Goal: Task Accomplishment & Management: Manage account settings

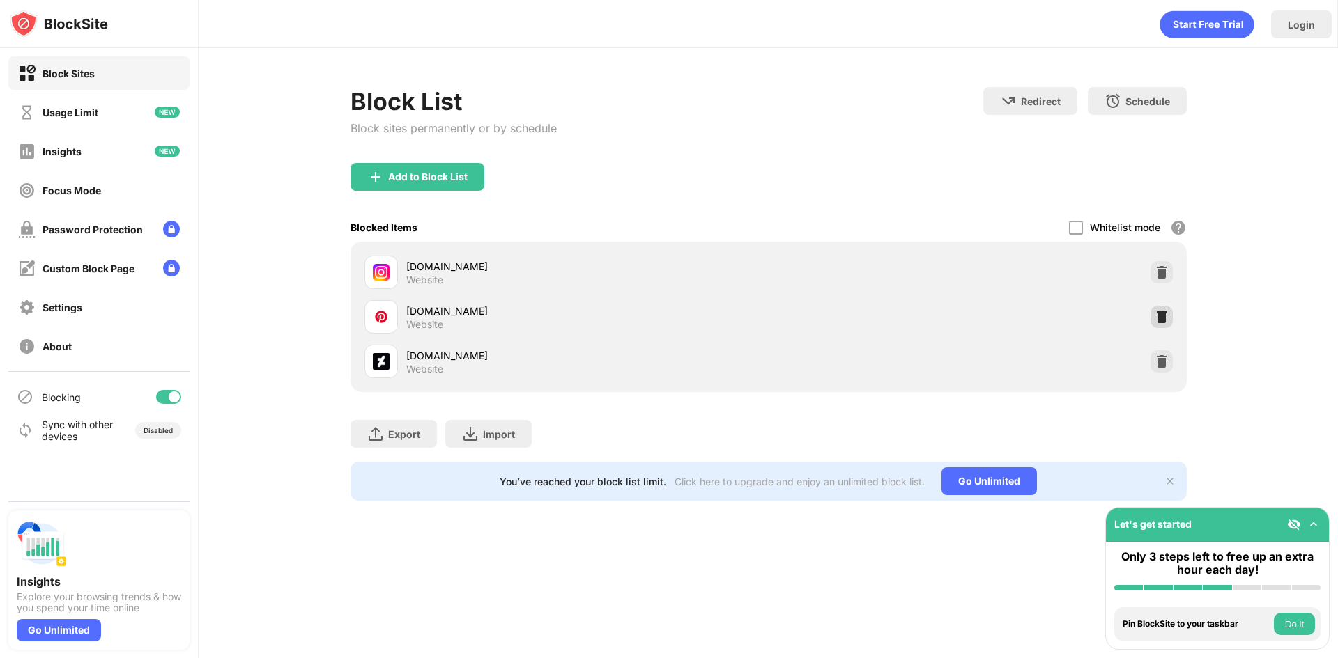
click at [1163, 318] on img at bounding box center [1161, 317] width 14 height 14
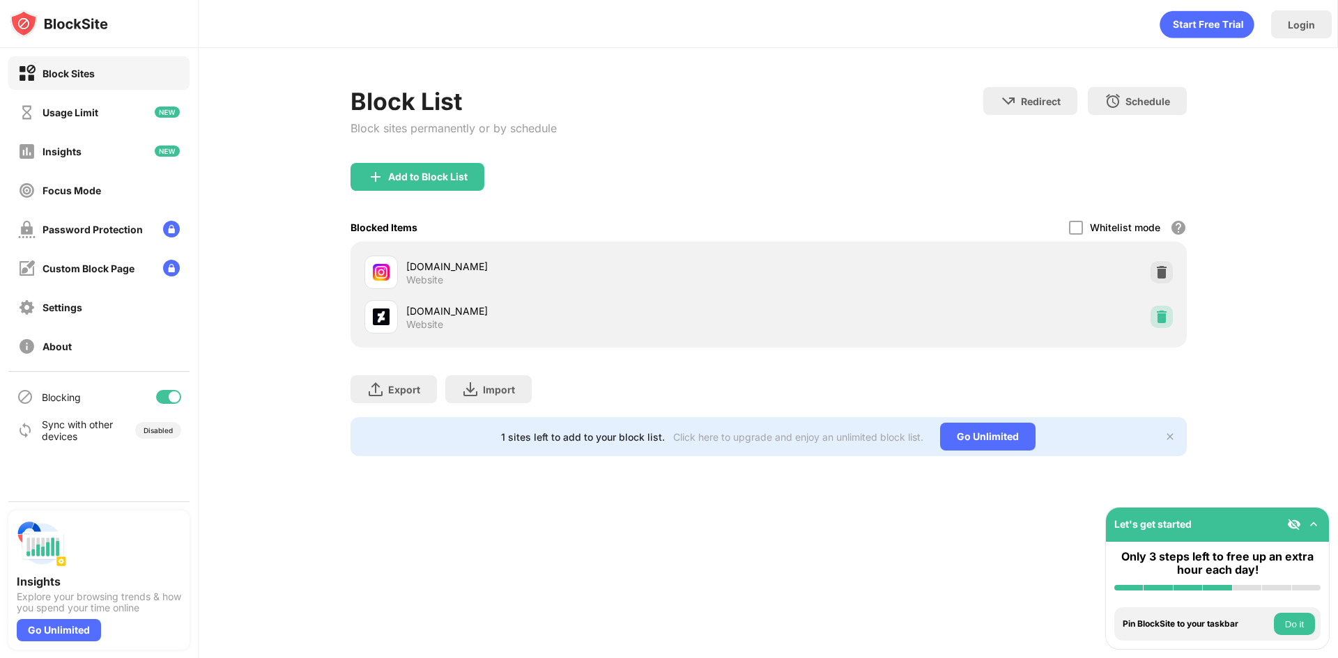
click at [1161, 314] on img at bounding box center [1161, 317] width 14 height 14
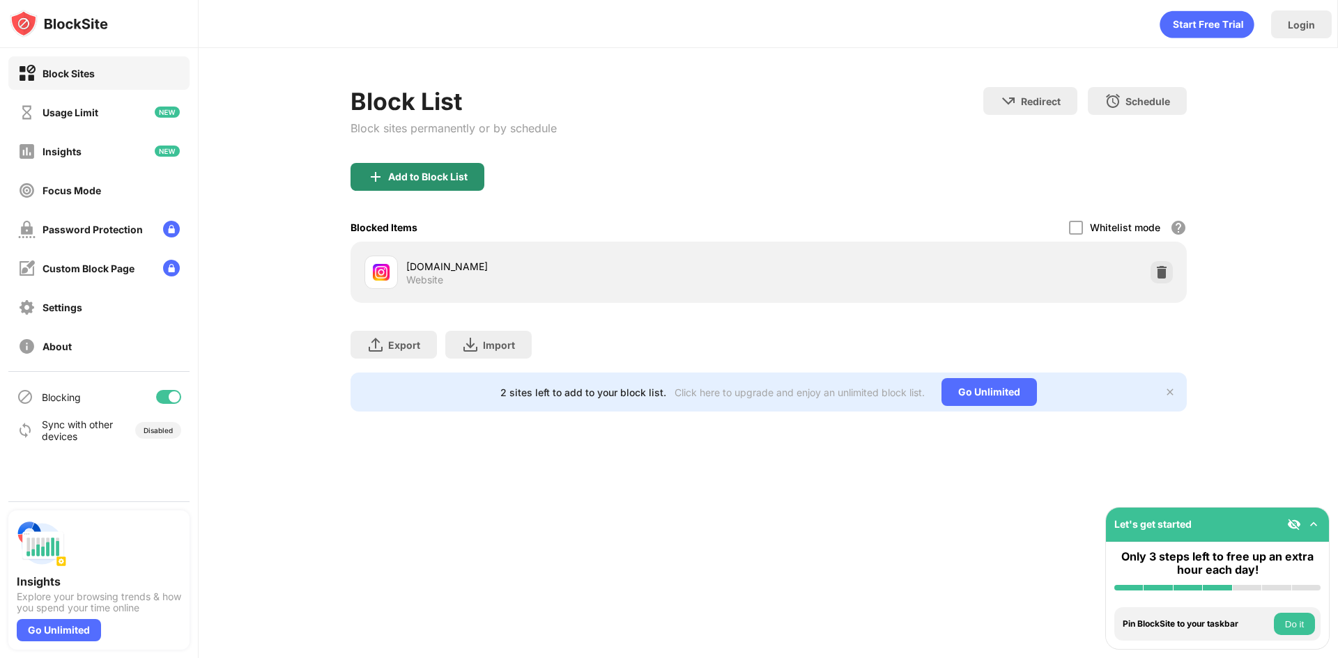
click at [428, 165] on div "Add to Block List" at bounding box center [417, 177] width 134 height 28
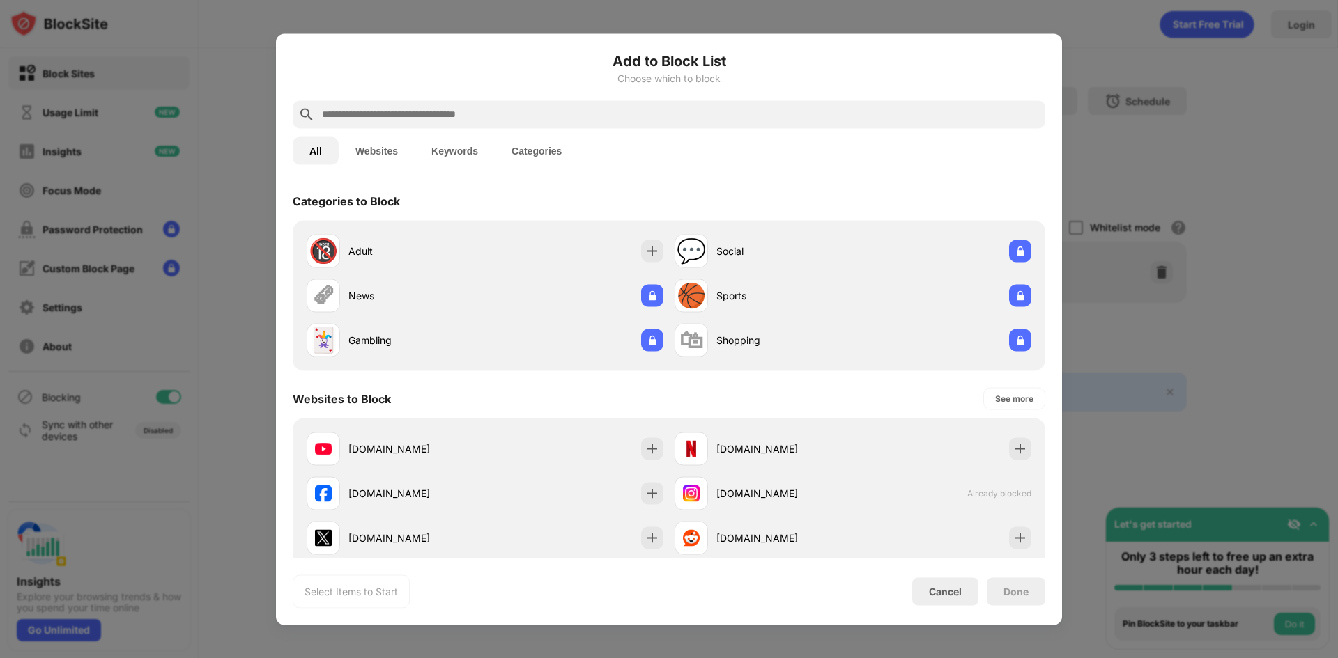
click at [443, 112] on input "text" at bounding box center [679, 114] width 719 height 17
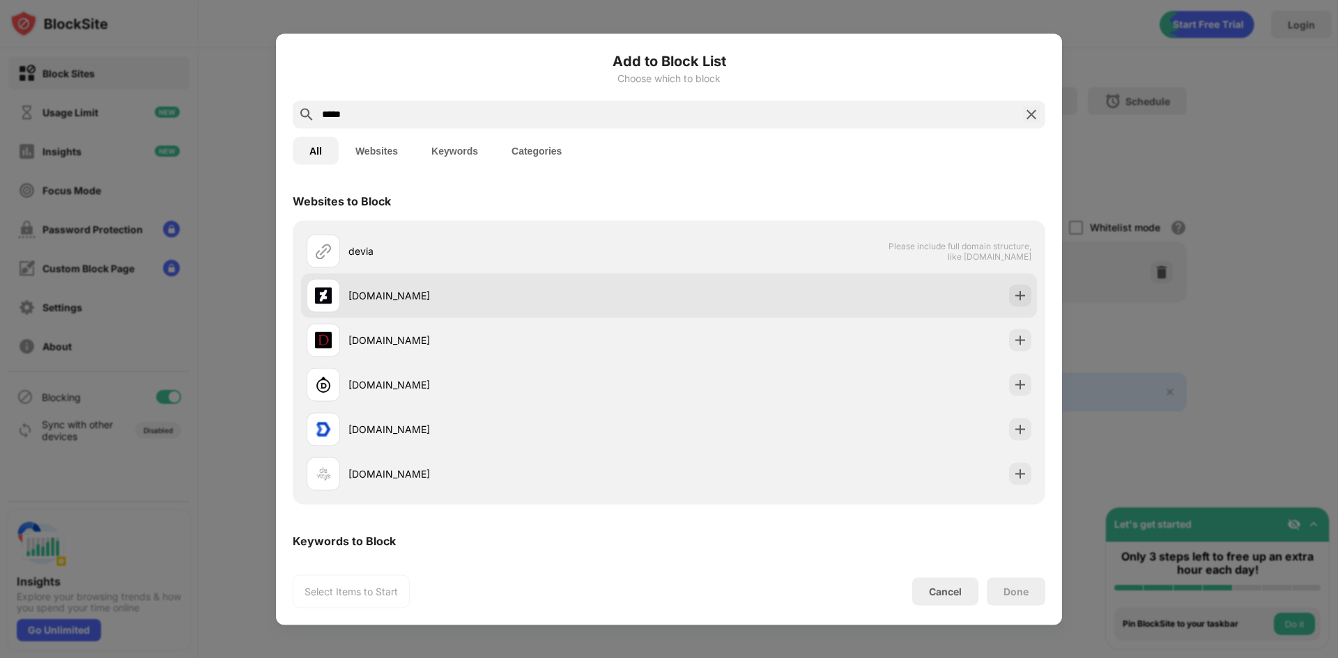
type input "*****"
click at [398, 293] on div "deviantart.com" at bounding box center [508, 295] width 320 height 15
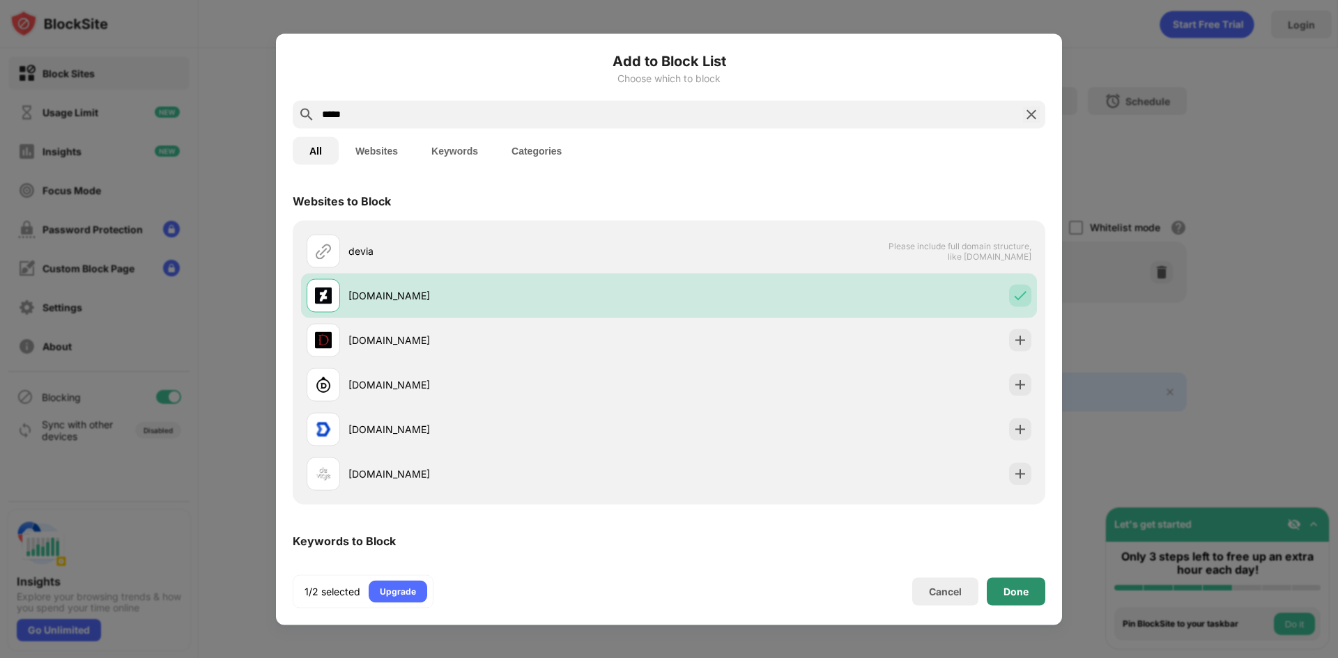
click at [1016, 599] on div "Done" at bounding box center [1016, 592] width 59 height 28
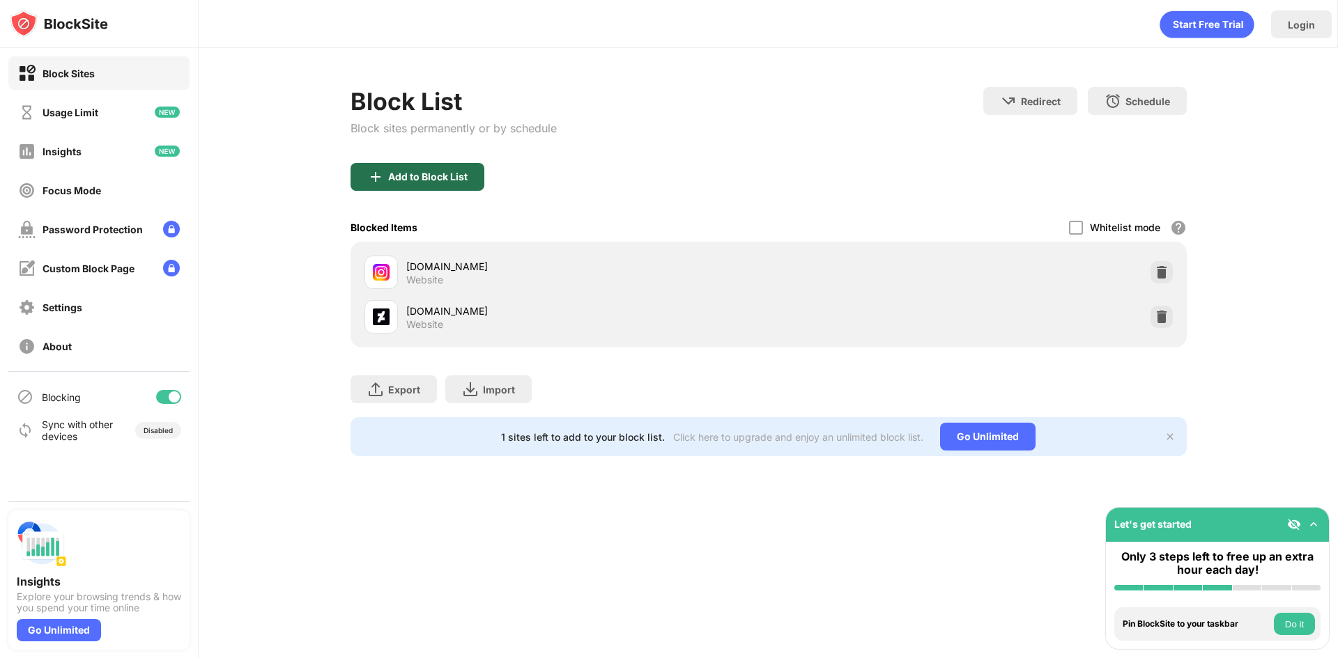
click at [390, 167] on div "Add to Block List" at bounding box center [417, 177] width 134 height 28
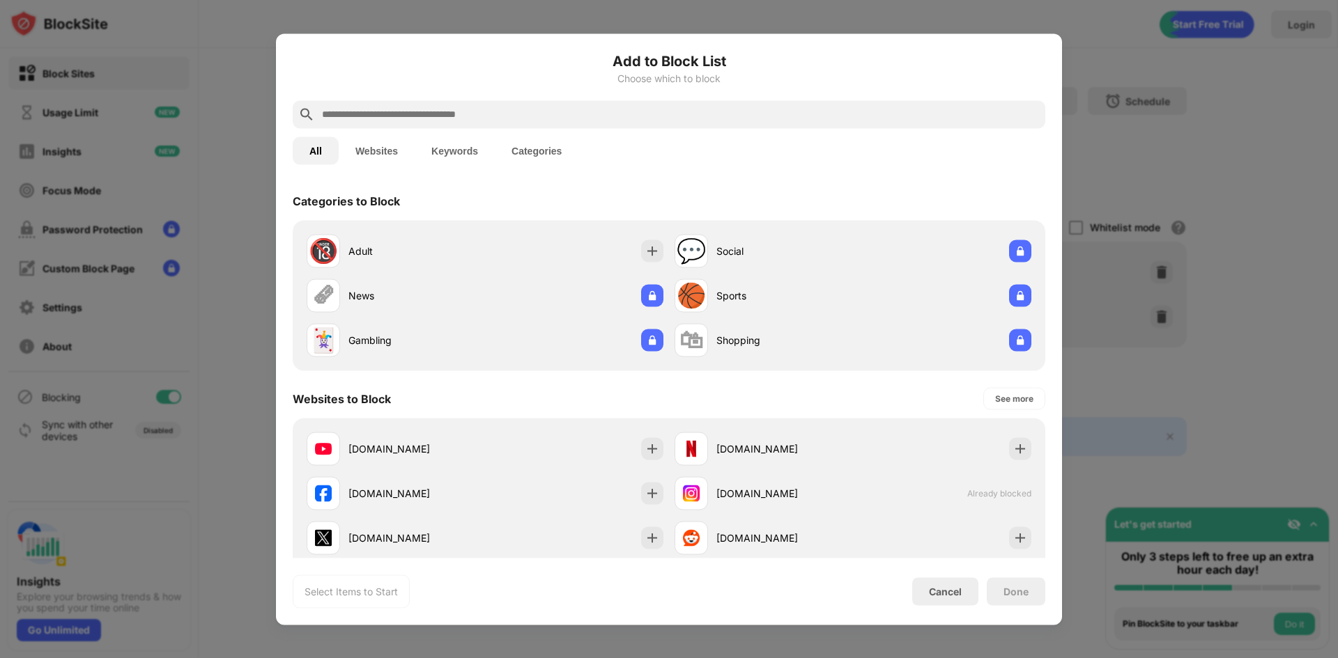
click at [507, 125] on div at bounding box center [669, 114] width 752 height 28
click at [509, 120] on input "text" at bounding box center [679, 114] width 719 height 17
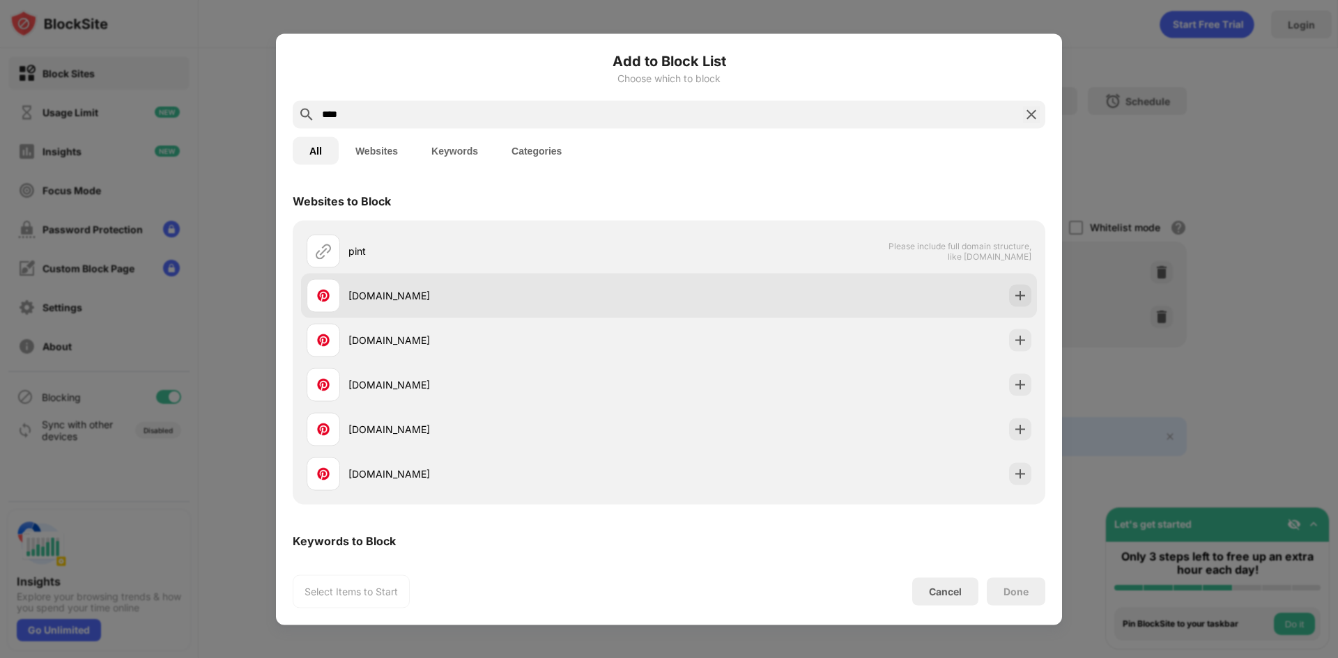
type input "****"
click at [400, 300] on div "pinterest.com" at bounding box center [508, 295] width 320 height 15
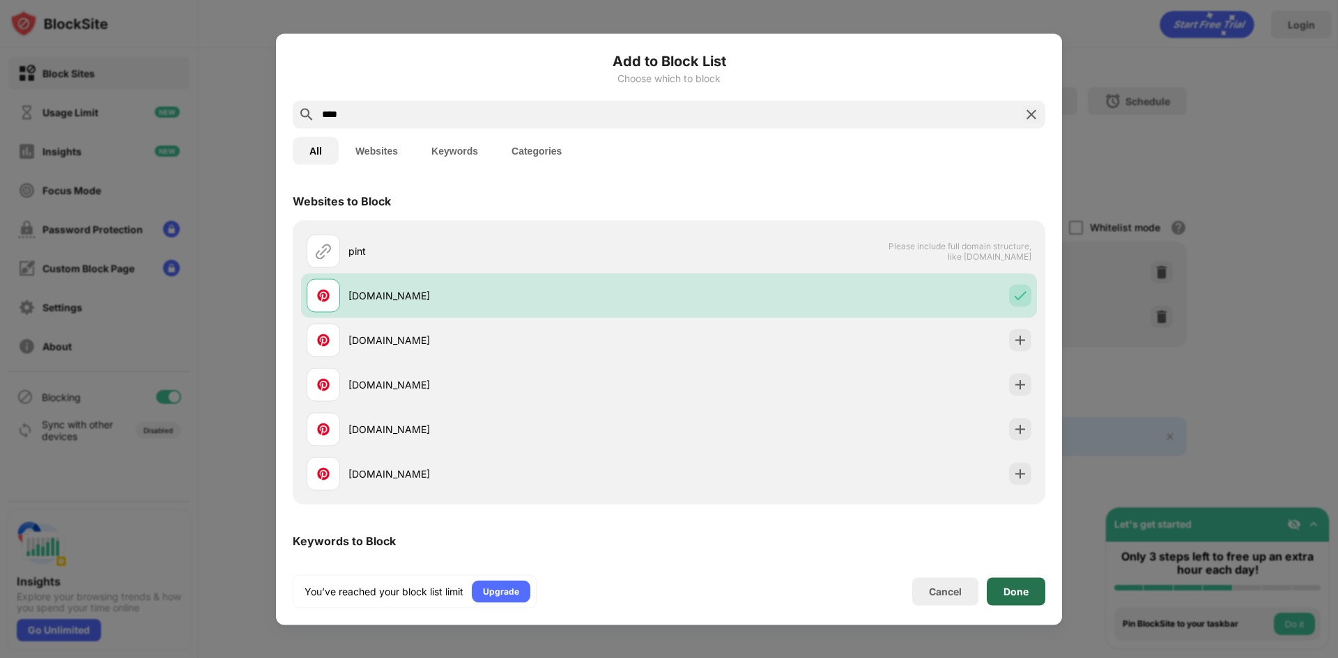
click at [1005, 590] on div "Done" at bounding box center [1015, 591] width 25 height 11
